Goal: Task Accomplishment & Management: Manage account settings

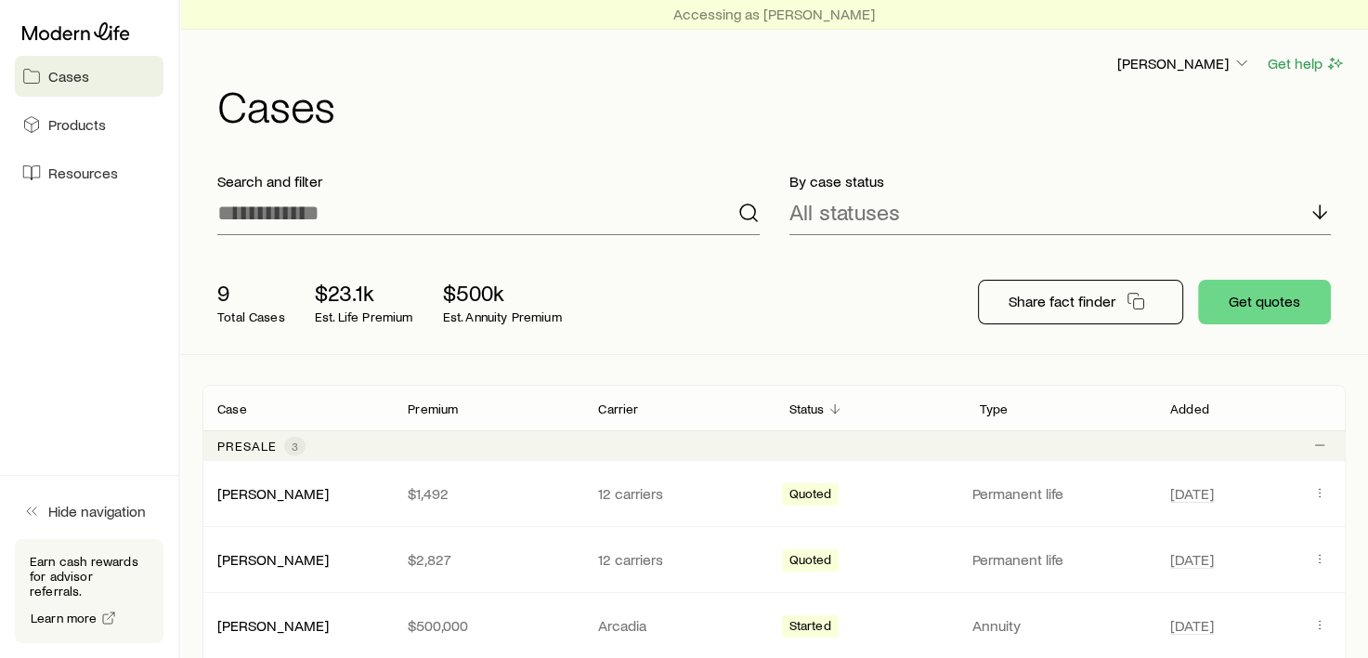
click at [639, 125] on h1 "Cases" at bounding box center [781, 105] width 1129 height 45
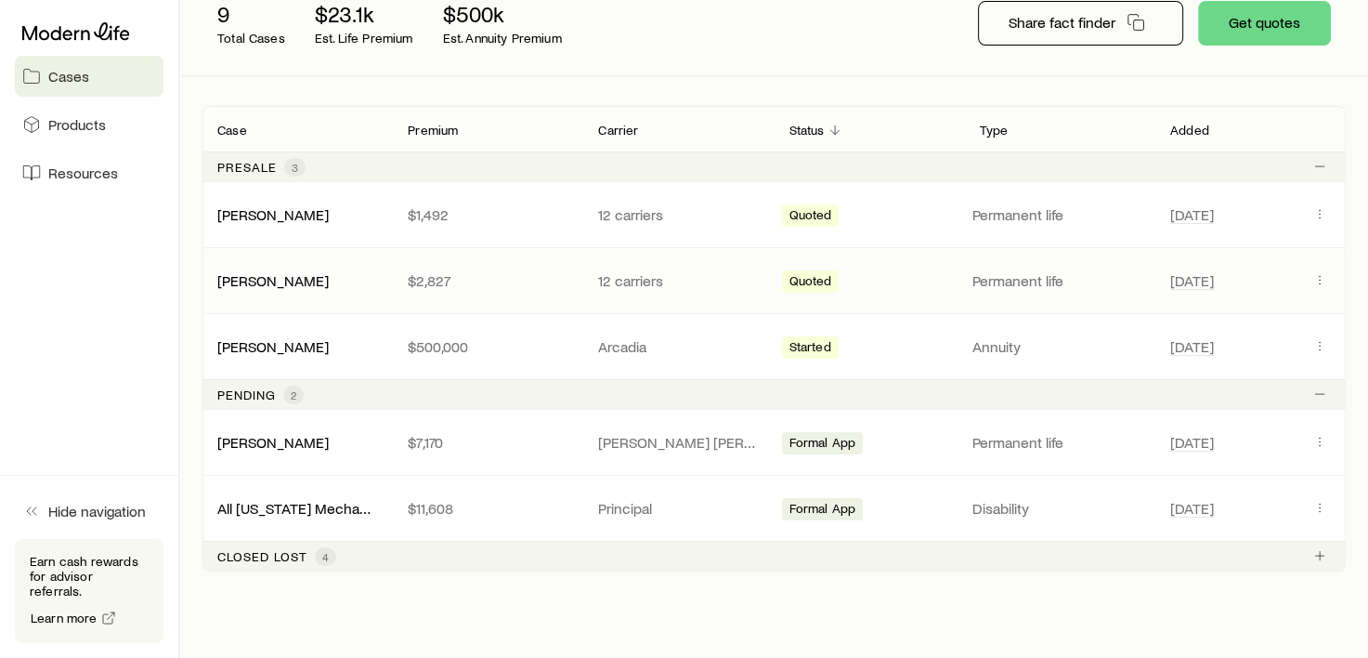
scroll to position [324, 0]
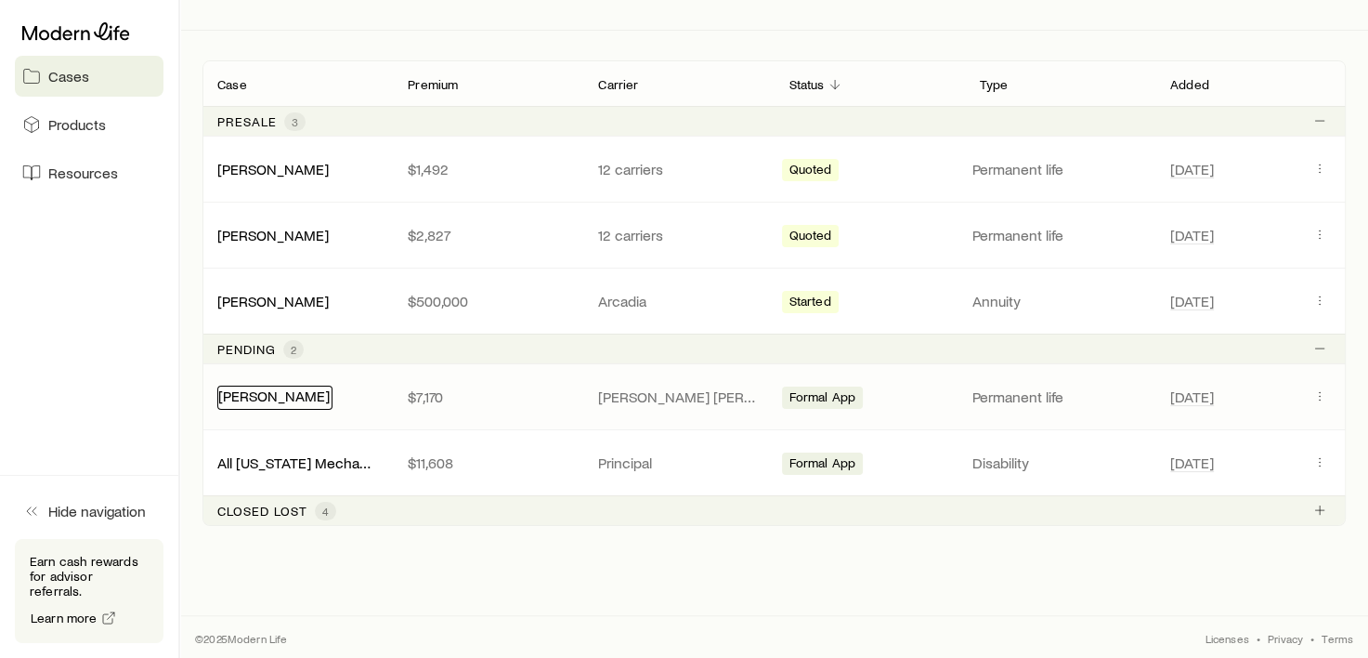
click at [280, 395] on link "[PERSON_NAME]" at bounding box center [273, 395] width 111 height 18
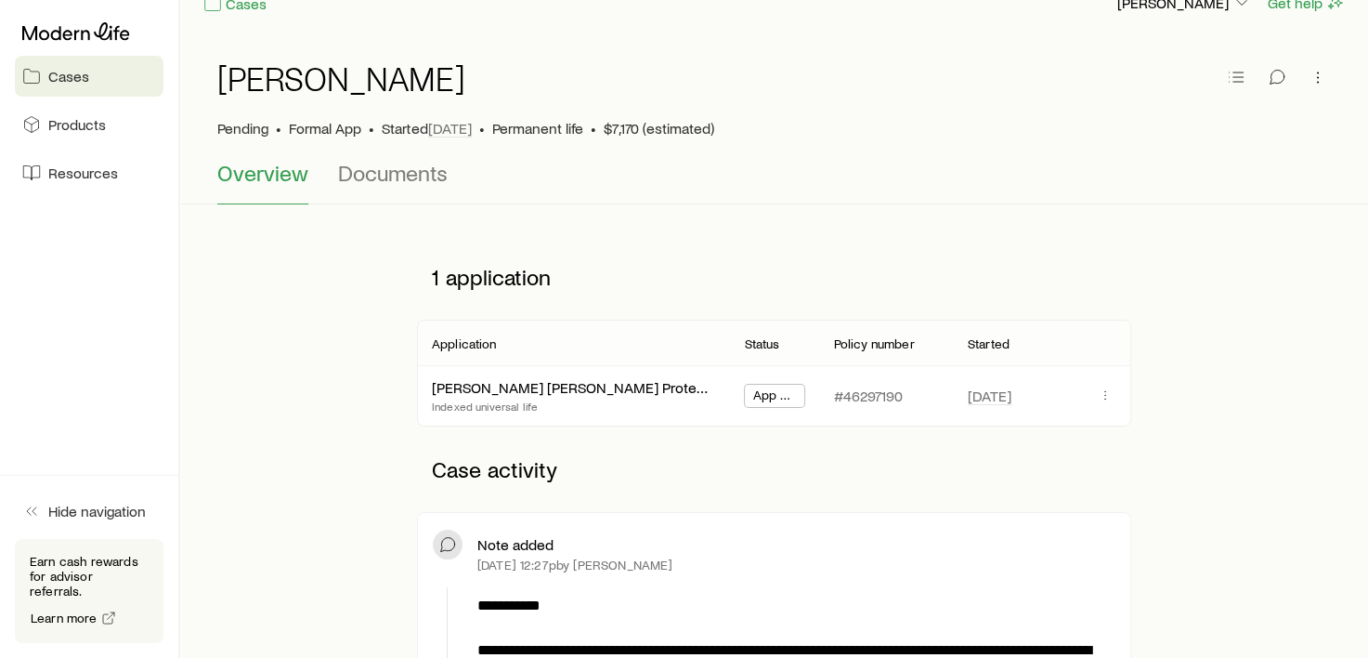
scroll to position [93, 0]
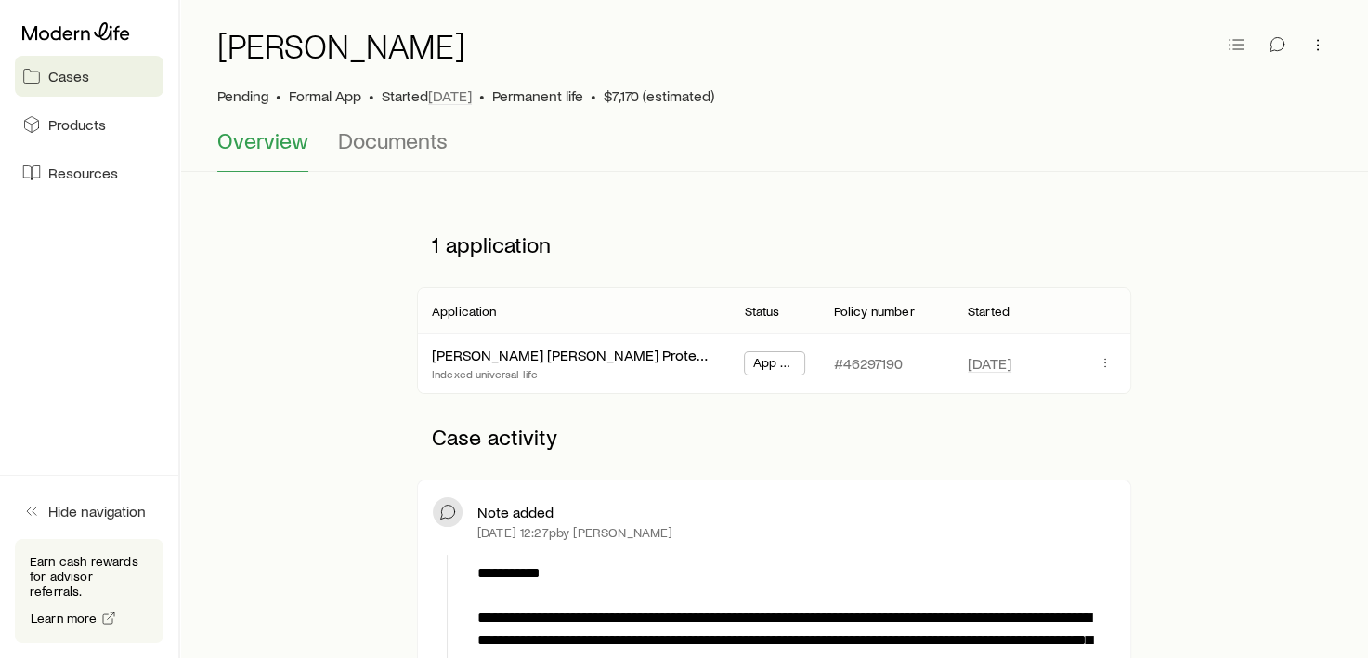
click at [768, 364] on span "App Submitted" at bounding box center [774, 365] width 44 height 20
click at [788, 367] on span "App Submitted" at bounding box center [774, 365] width 44 height 20
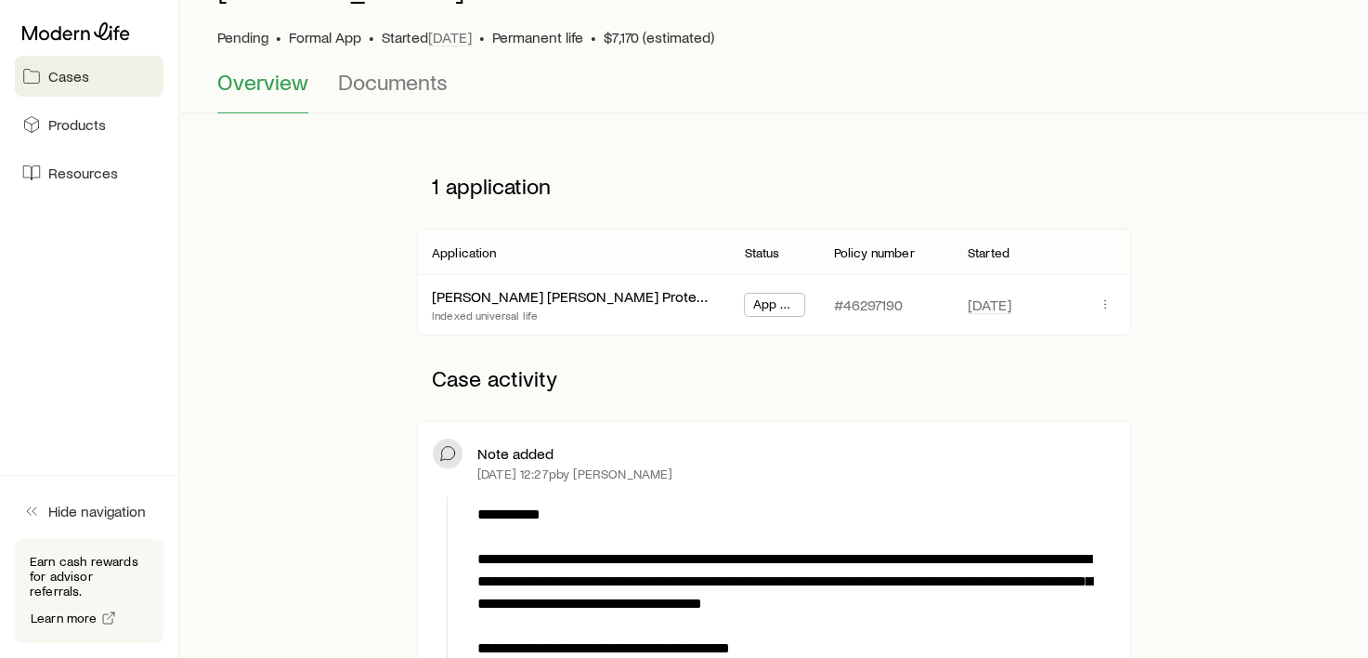
scroll to position [0, 0]
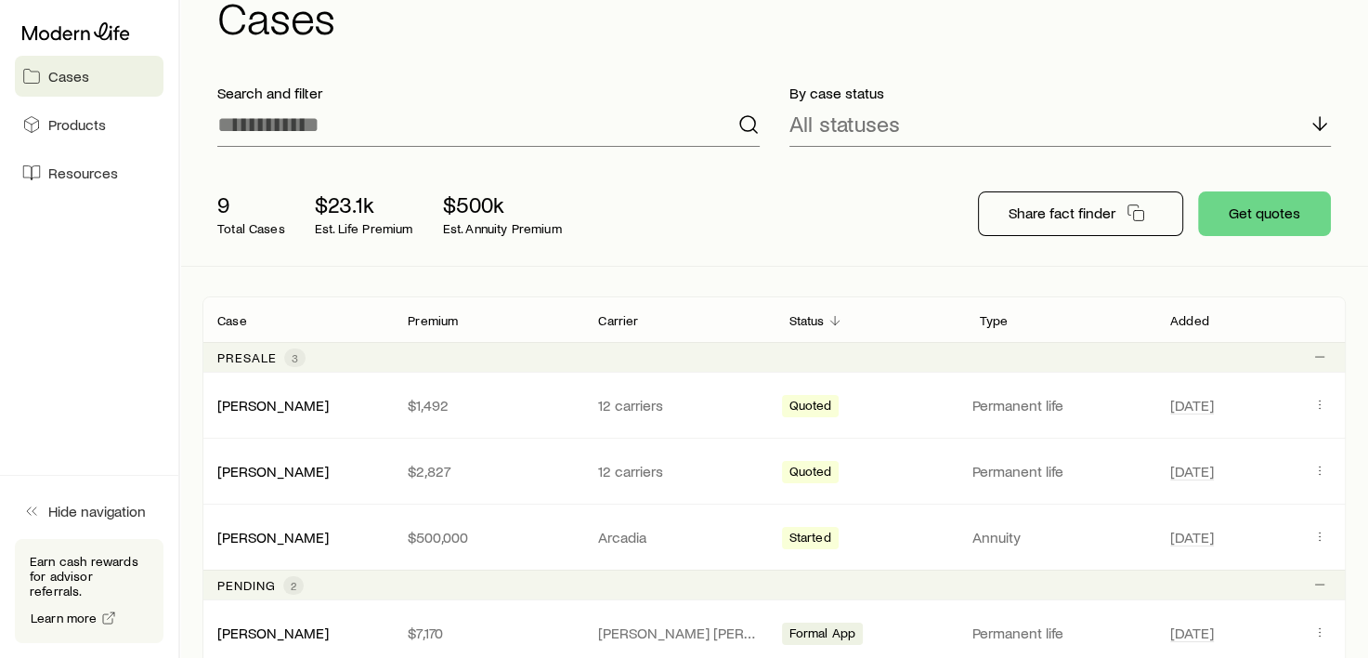
scroll to position [324, 0]
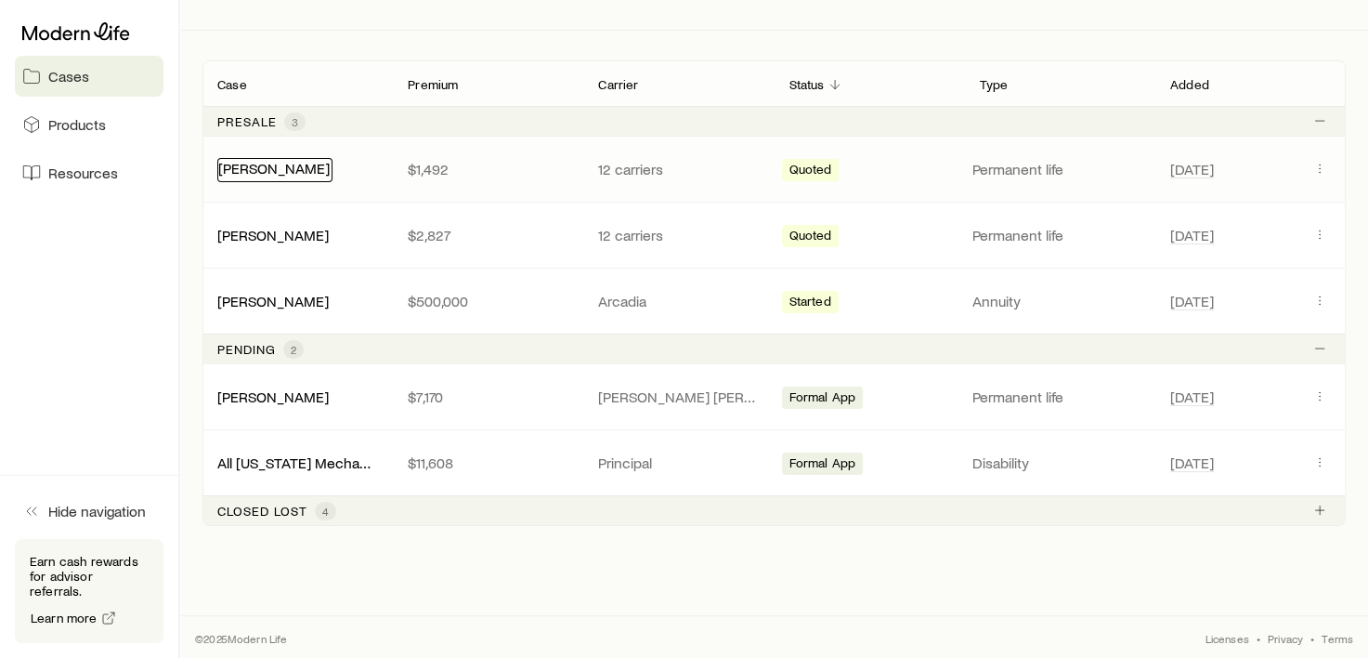
click at [253, 168] on link "[PERSON_NAME]" at bounding box center [273, 168] width 111 height 18
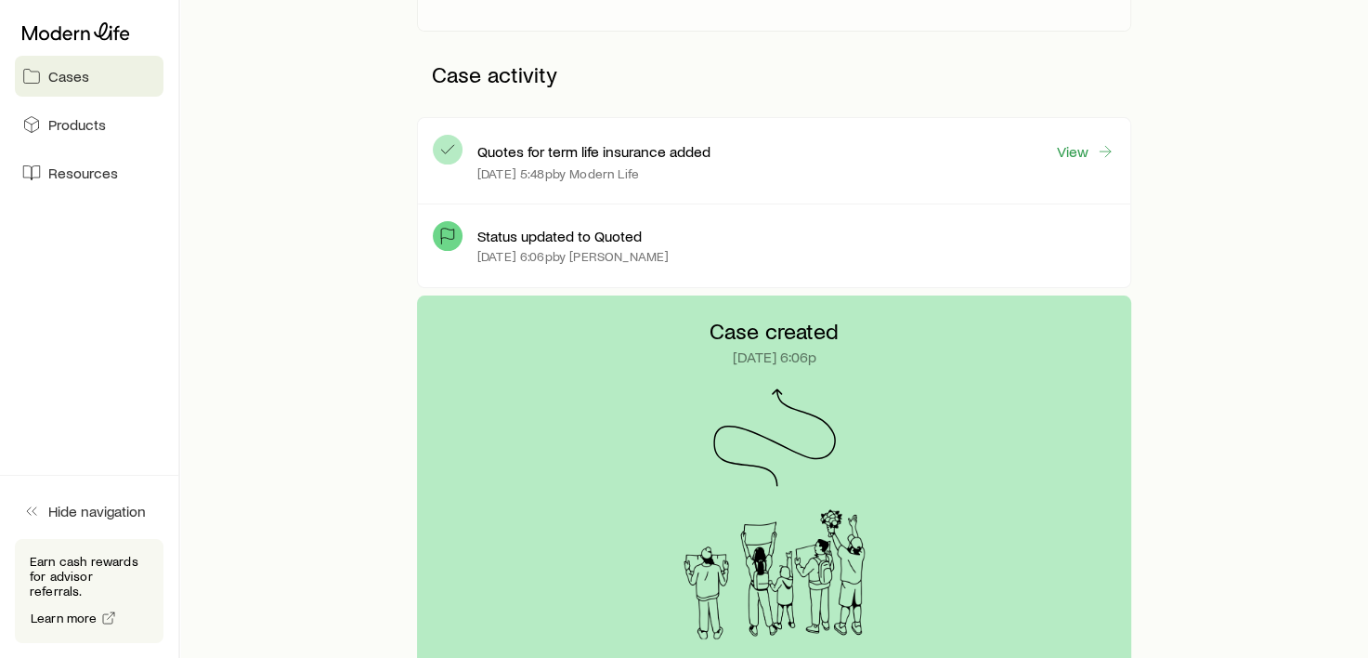
scroll to position [246, 0]
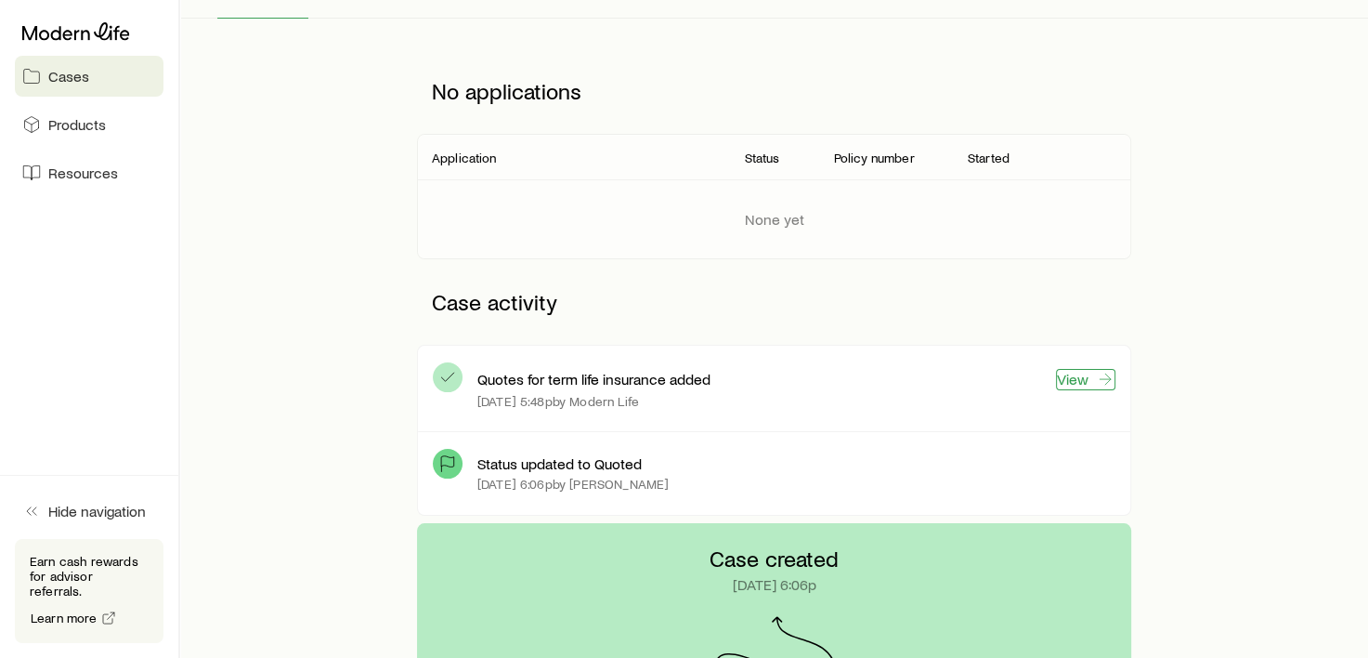
click at [1078, 376] on link "View" at bounding box center [1085, 379] width 59 height 21
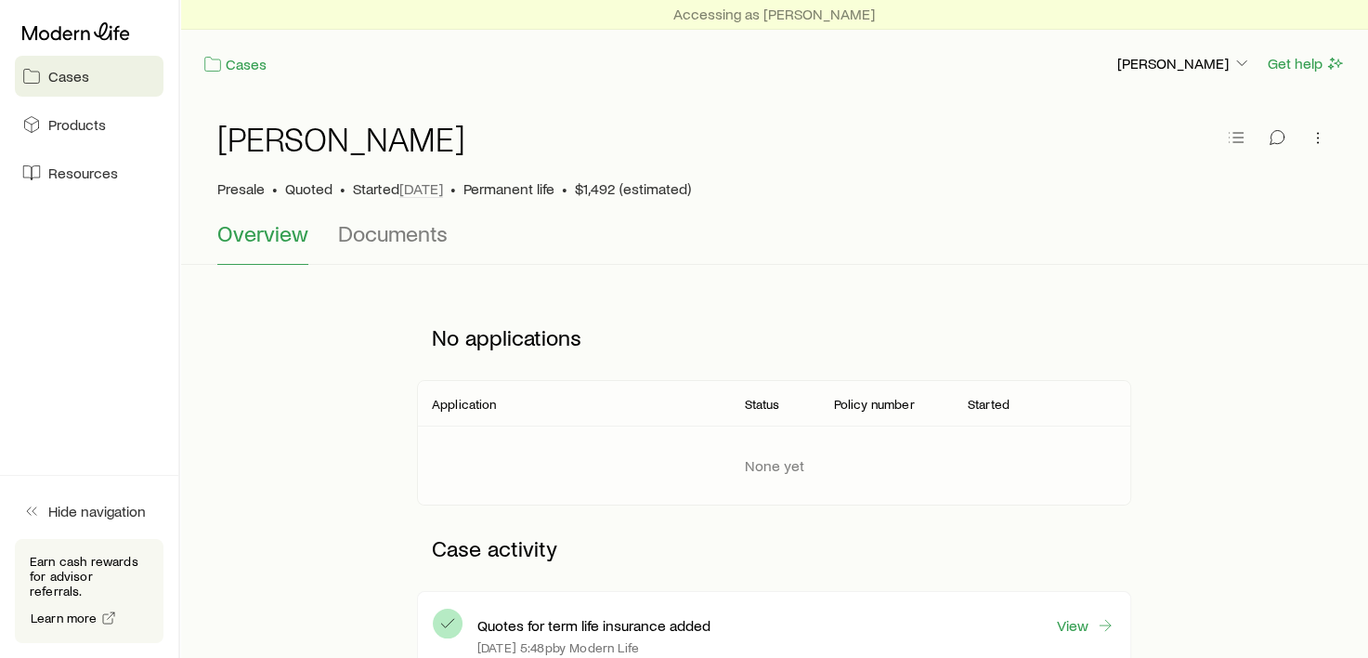
click at [63, 84] on span "Cases" at bounding box center [68, 76] width 41 height 19
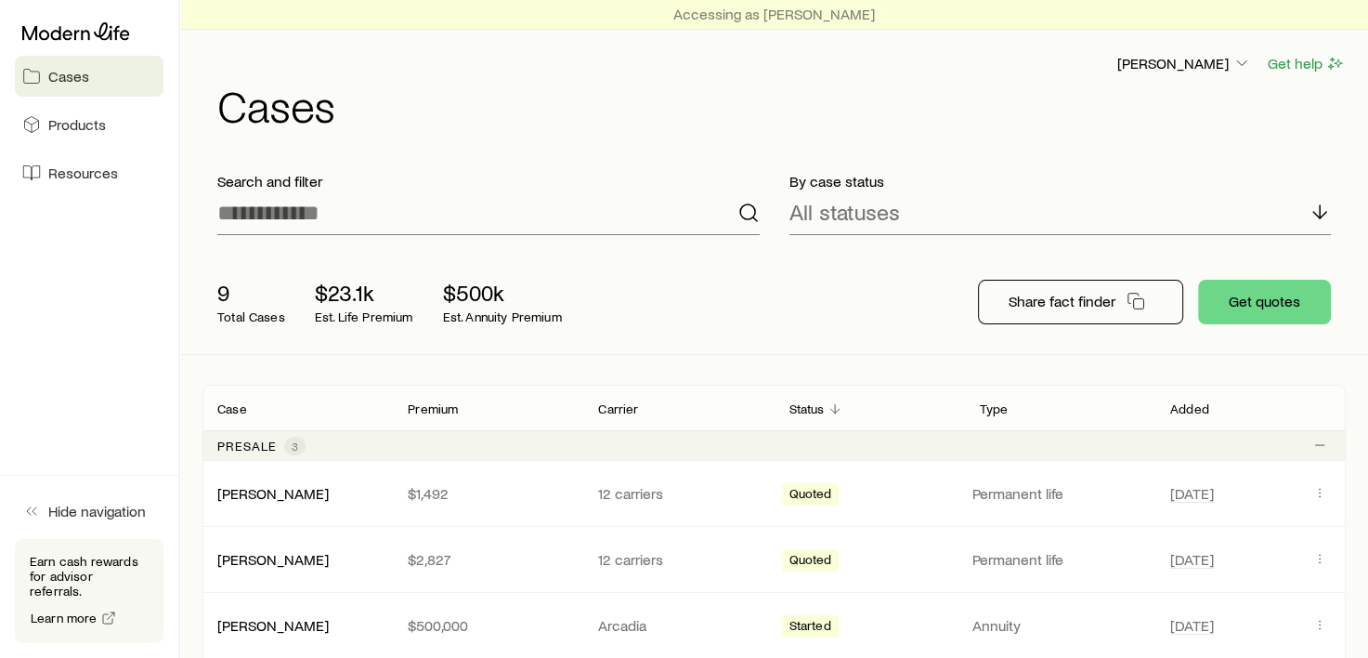
click at [67, 78] on span "Cases" at bounding box center [68, 76] width 41 height 19
click at [1202, 65] on p "[PERSON_NAME]" at bounding box center [1185, 63] width 134 height 19
click at [1114, 168] on span "Sign out" at bounding box center [1096, 164] width 51 height 19
